Goal: Find specific page/section: Find specific page/section

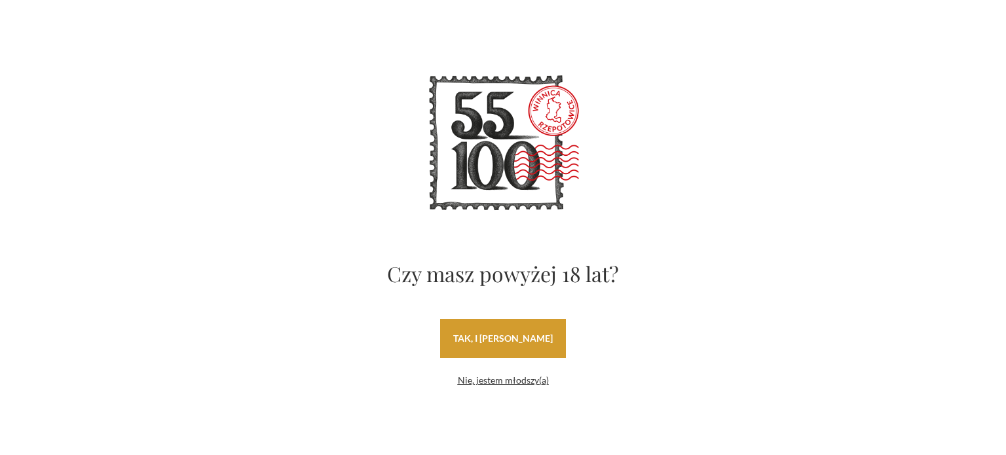
click at [478, 341] on link "tak, i uwielbiam wino" at bounding box center [503, 338] width 126 height 39
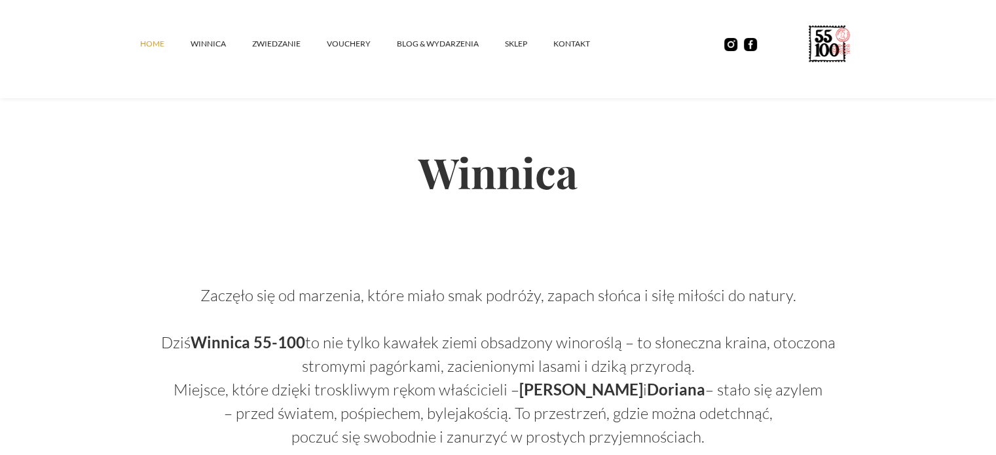
scroll to position [458, 0]
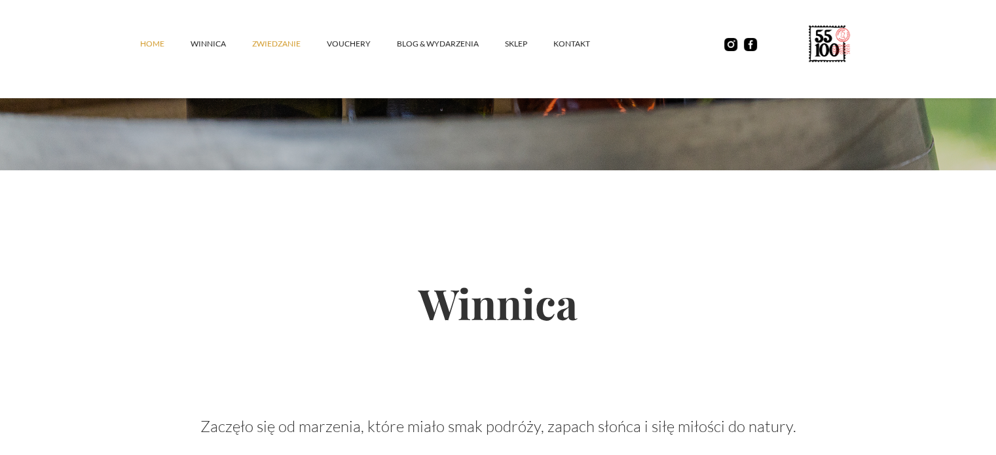
click at [276, 41] on link "ZWIEDZANIE" at bounding box center [289, 43] width 75 height 39
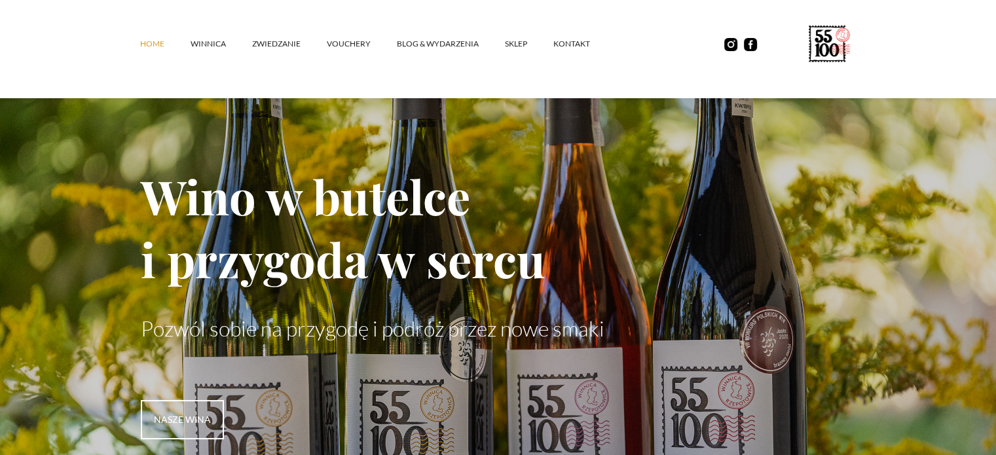
scroll to position [0, 0]
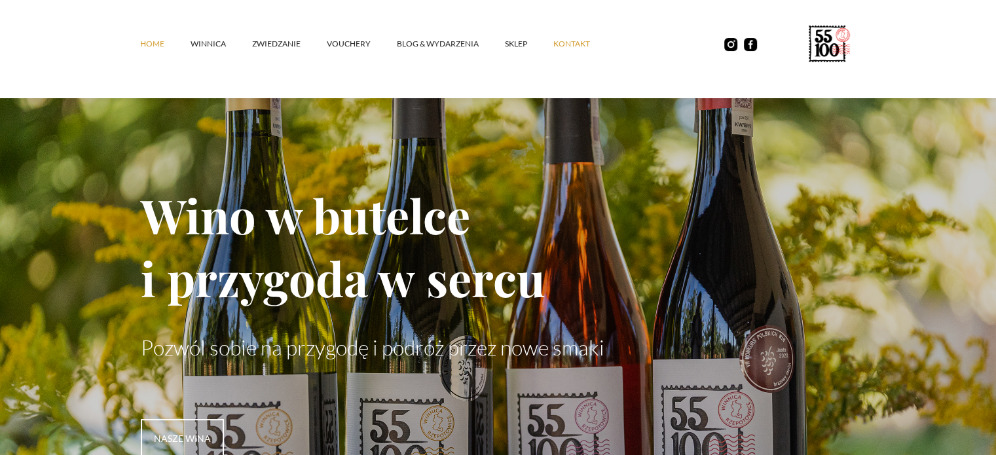
click at [574, 39] on link "kontakt" at bounding box center [584, 43] width 63 height 39
